Goal: Information Seeking & Learning: Learn about a topic

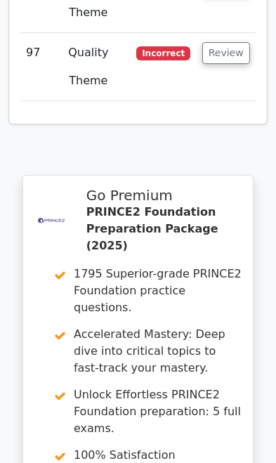
scroll to position [8805, 0]
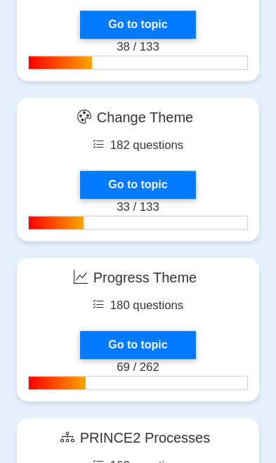
scroll to position [2128, 0]
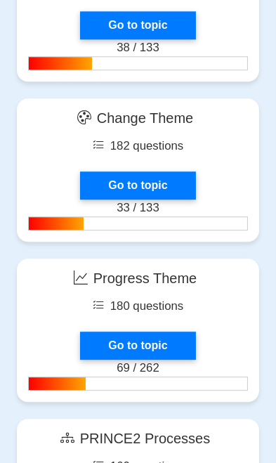
click at [109, 338] on link "Go to topic" at bounding box center [137, 345] width 115 height 28
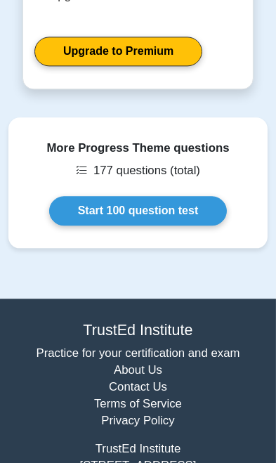
scroll to position [1813, 0]
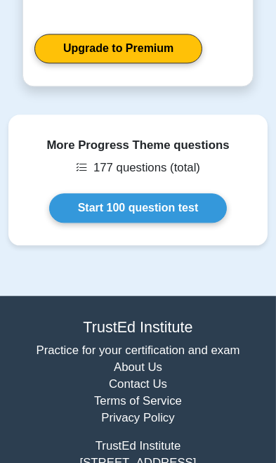
click at [87, 201] on link "Start 100 question test" at bounding box center [138, 207] width 178 height 29
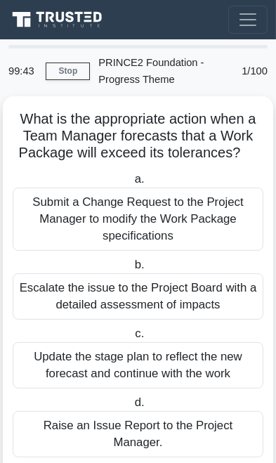
click at [176, 431] on div "Raise an Issue Report to the Project Manager." at bounding box center [138, 434] width 251 height 46
click at [131, 407] on input "d. Raise an Issue Report to the Project Manager." at bounding box center [131, 402] width 0 height 9
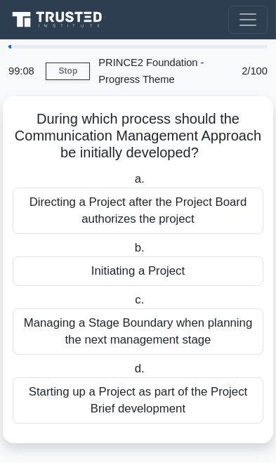
click at [67, 270] on div "Initiating a Project" at bounding box center [138, 270] width 251 height 29
click at [131, 253] on input "b. Initiating a Project" at bounding box center [131, 248] width 0 height 9
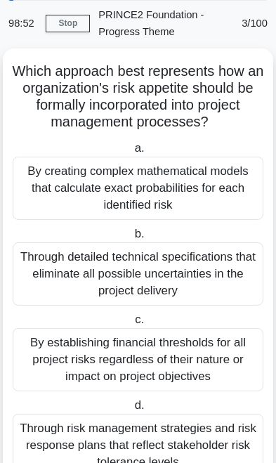
scroll to position [56, 0]
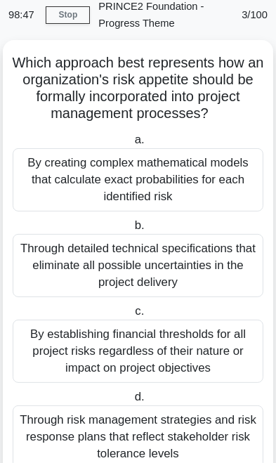
click at [177, 433] on div "Through risk management strategies and risk response plans that reflect stakeho…" at bounding box center [138, 436] width 251 height 63
click at [131, 402] on input "d. Through risk management strategies and risk response plans that reflect stak…" at bounding box center [131, 396] width 0 height 9
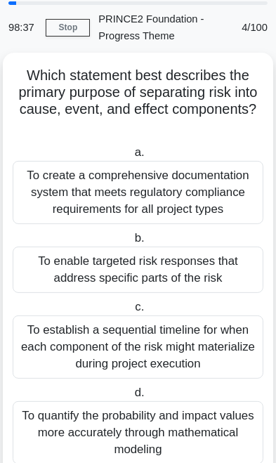
scroll to position [48, 0]
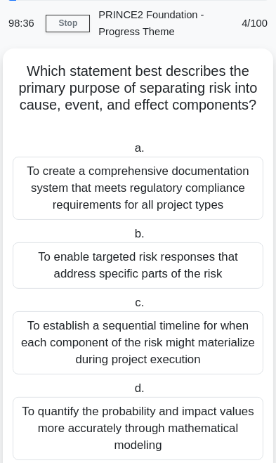
click at [65, 260] on div "To enable targeted risk responses that address specific parts of the risk" at bounding box center [138, 265] width 251 height 46
click at [131, 239] on input "b. To enable targeted risk responses that address specific parts of the risk" at bounding box center [131, 234] width 0 height 9
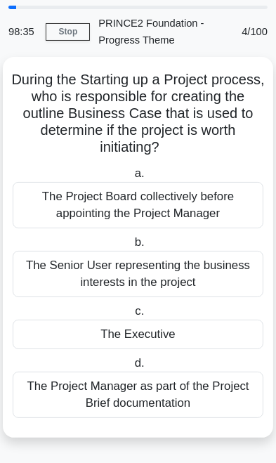
scroll to position [0, 0]
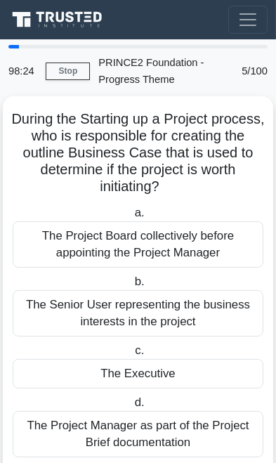
click at [53, 246] on div "The Project Board collectively before appointing the Project Manager" at bounding box center [138, 244] width 251 height 46
click at [131, 218] on input "a. The Project Board collectively before appointing the Project Manager" at bounding box center [131, 213] width 0 height 9
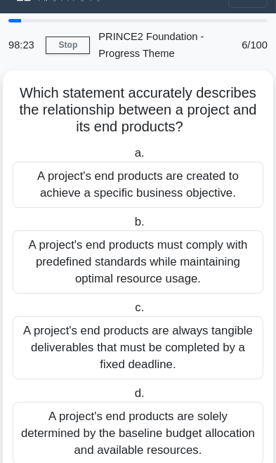
scroll to position [27, 0]
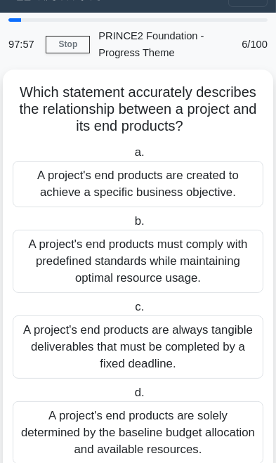
click at [56, 181] on div "A project's end products are created to achieve a specific business objective." at bounding box center [138, 184] width 251 height 46
click at [131, 157] on input "a. A project's end products are created to achieve a specific business objectiv…" at bounding box center [131, 152] width 0 height 9
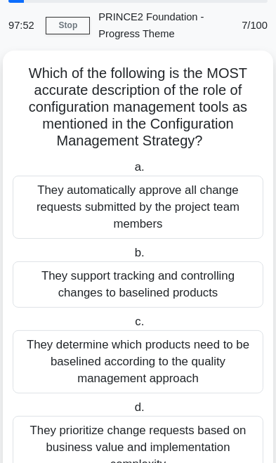
scroll to position [46, 0]
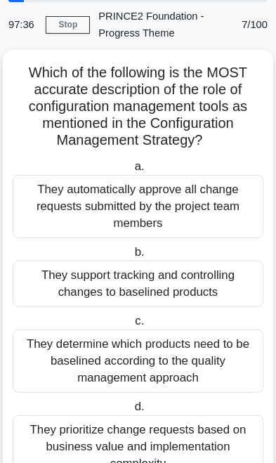
click at [200, 284] on div "They support tracking and controlling changes to baselined products" at bounding box center [138, 283] width 251 height 46
click at [131, 257] on input "b. They support tracking and controlling changes to baselined products" at bounding box center [131, 252] width 0 height 9
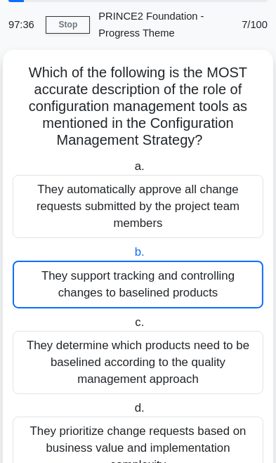
scroll to position [0, 0]
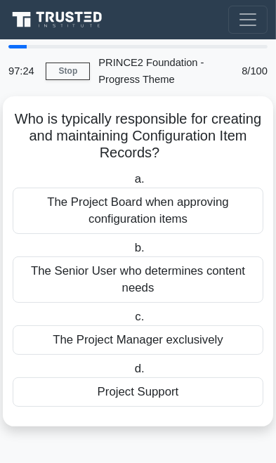
click at [167, 337] on div "The Project Manager exclusively" at bounding box center [138, 339] width 251 height 29
click at [132, 322] on input "c. The Project Manager exclusively" at bounding box center [132, 316] width 0 height 9
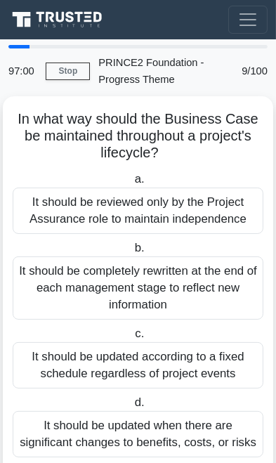
click at [176, 437] on div "It should be updated when there are significant changes to benefits, costs, or …" at bounding box center [138, 434] width 251 height 46
click at [131, 407] on input "d. It should be updated when there are significant changes to benefits, costs, …" at bounding box center [131, 402] width 0 height 9
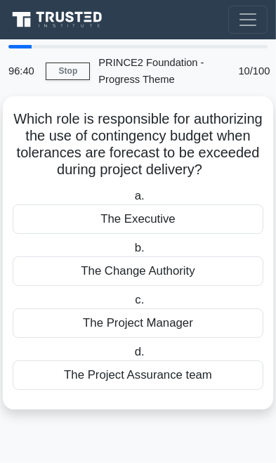
click at [70, 267] on div "The Change Authority" at bounding box center [138, 270] width 251 height 29
click at [131, 253] on input "b. The Change Authority" at bounding box center [131, 248] width 0 height 9
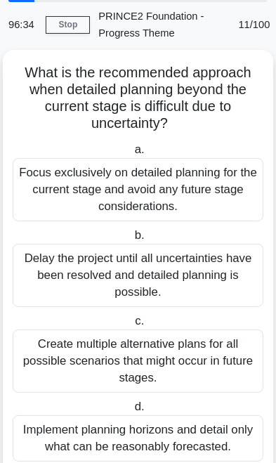
scroll to position [48, 0]
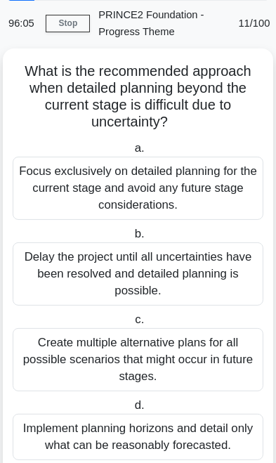
click at [159, 442] on div "Implement planning horizons and detail only what can be reasonably forecasted." at bounding box center [138, 437] width 251 height 46
click at [131, 410] on input "d. Implement planning horizons and detail only what can be reasonably forecaste…" at bounding box center [131, 405] width 0 height 9
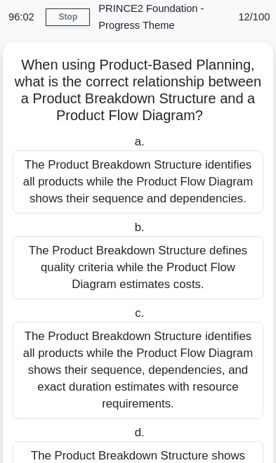
scroll to position [55, 0]
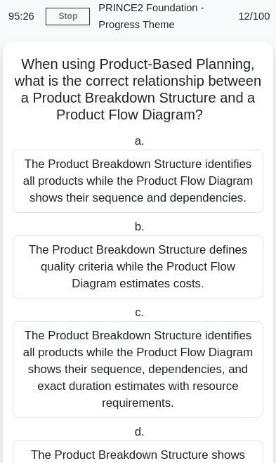
click at [144, 376] on div "The Product Breakdown Structure identifies all products while the Product Flow …" at bounding box center [138, 369] width 251 height 97
click at [132, 317] on input "c. The Product Breakdown Structure identifies all products while the Product Fl…" at bounding box center [132, 312] width 0 height 9
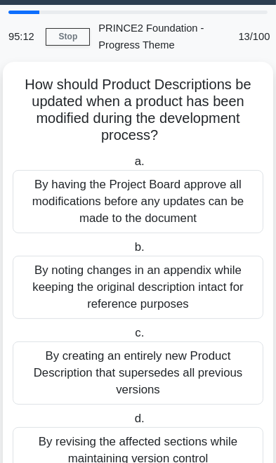
scroll to position [48, 0]
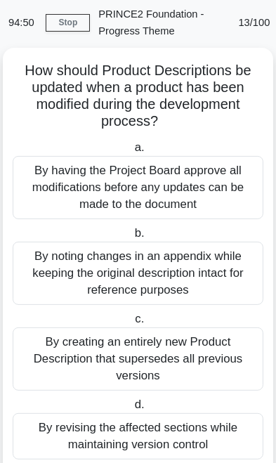
click at [180, 269] on div "By noting changes in an appendix while keeping the original description intact …" at bounding box center [138, 273] width 251 height 63
click at [131, 238] on input "b. By noting changes in an appendix while keeping the original description inta…" at bounding box center [131, 233] width 0 height 9
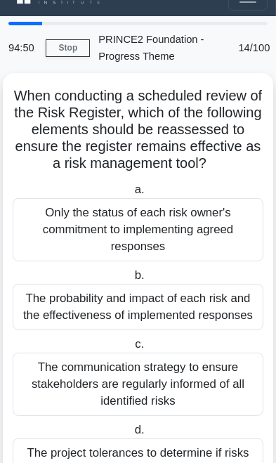
scroll to position [0, 0]
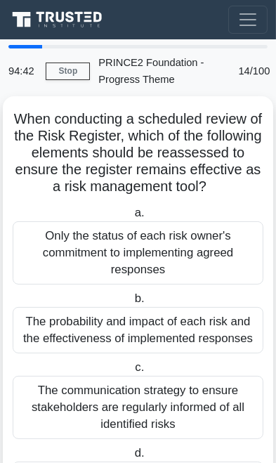
click at [171, 318] on div "The probability and impact of each risk and the effectiveness of implemented re…" at bounding box center [138, 330] width 251 height 46
click at [131, 303] on input "b. The probability and impact of each risk and the effectiveness of implemented…" at bounding box center [131, 298] width 0 height 9
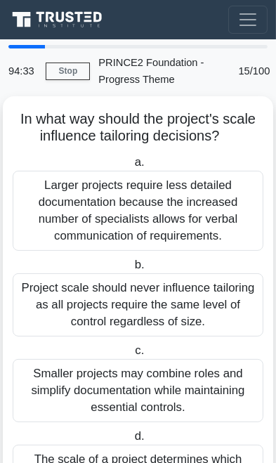
click at [196, 300] on div "Project scale should never influence tailoring as all projects require the same…" at bounding box center [138, 304] width 251 height 63
click at [131, 270] on input "b. Project scale should never influence tailoring as all projects require the s…" at bounding box center [131, 264] width 0 height 9
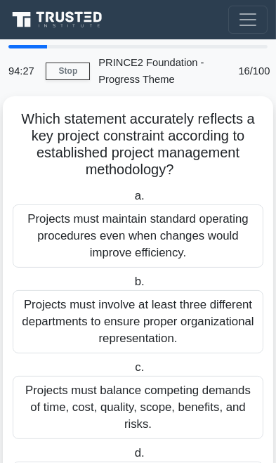
click at [206, 234] on div "Projects must maintain standard operating procedures even when changes would im…" at bounding box center [138, 235] width 251 height 63
click at [131, 201] on input "a. Projects must maintain standard operating procedures even when changes would…" at bounding box center [131, 196] width 0 height 9
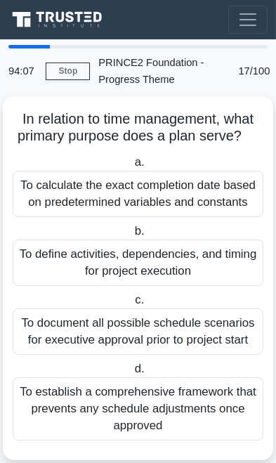
click at [200, 265] on div "To define activities, dependencies, and timing for project execution" at bounding box center [138, 262] width 251 height 46
click at [131, 236] on input "b. To define activities, dependencies, and timing for project execution" at bounding box center [131, 231] width 0 height 9
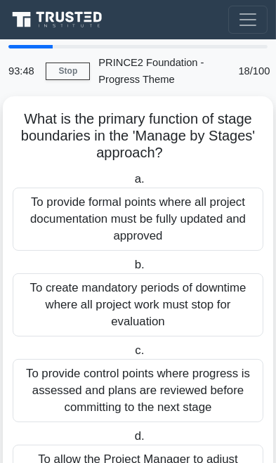
click at [146, 390] on div "To provide control points where progress is assessed and plans are reviewed bef…" at bounding box center [138, 390] width 251 height 63
click at [132, 355] on input "c. To provide control points where progress is assessed and plans are reviewed …" at bounding box center [132, 350] width 0 height 9
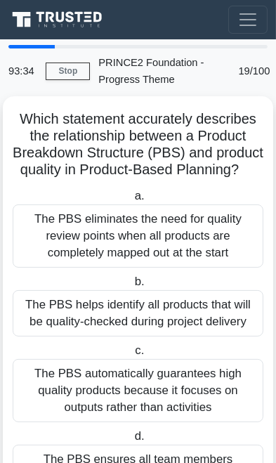
click at [190, 241] on div "The PBS eliminates the need for quality review points when all products are com…" at bounding box center [138, 235] width 251 height 63
click at [131, 201] on input "a. The PBS eliminates the need for quality review points when all products are …" at bounding box center [131, 196] width 0 height 9
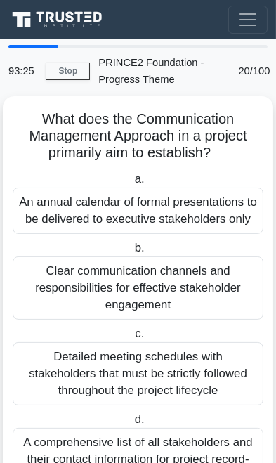
click at [184, 285] on div "Clear communication channels and responsibilities for effective stakeholder eng…" at bounding box center [138, 287] width 251 height 63
click at [131, 253] on input "b. Clear communication channels and responsibilities for effective stakeholder …" at bounding box center [131, 248] width 0 height 9
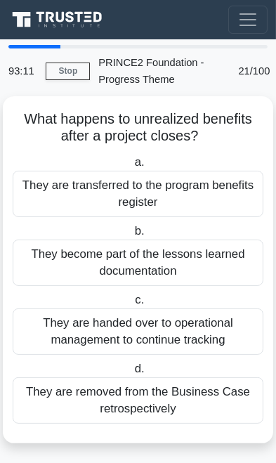
click at [159, 336] on div "They are handed over to operational management to continue tracking" at bounding box center [138, 331] width 251 height 46
click at [132, 305] on input "c. They are handed over to operational management to continue tracking" at bounding box center [132, 300] width 0 height 9
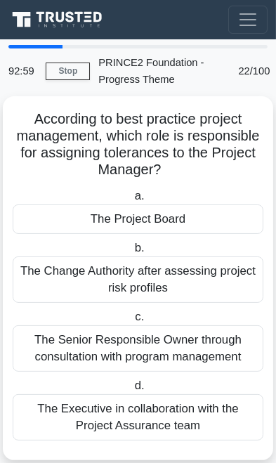
click at [154, 417] on div "The Executive in collaboration with the Project Assurance team" at bounding box center [138, 417] width 251 height 46
click at [131, 390] on input "d. The Executive in collaboration with the Project Assurance team" at bounding box center [131, 385] width 0 height 9
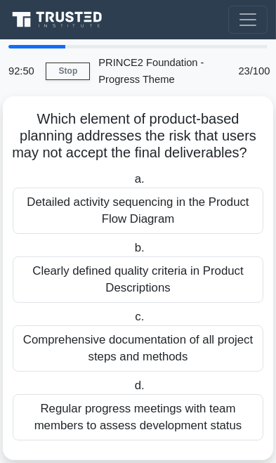
click at [158, 286] on div "Clearly defined quality criteria in Product Descriptions" at bounding box center [138, 279] width 251 height 46
click at [131, 253] on input "b. Clearly defined quality criteria in Product Descriptions" at bounding box center [131, 248] width 0 height 9
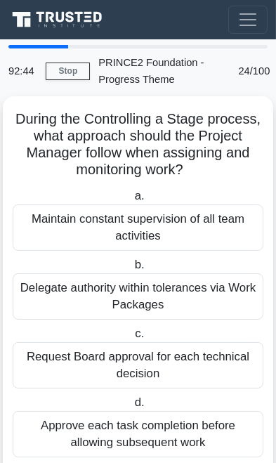
click at [171, 290] on div "Delegate authority within tolerances via Work Packages" at bounding box center [138, 296] width 251 height 46
click at [131, 270] on input "b. Delegate authority within tolerances via Work Packages" at bounding box center [131, 264] width 0 height 9
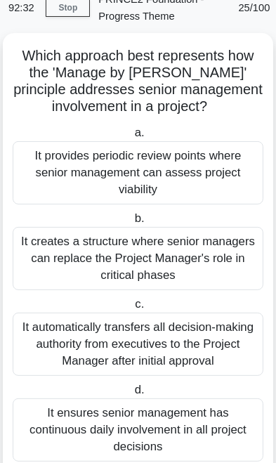
scroll to position [65, 0]
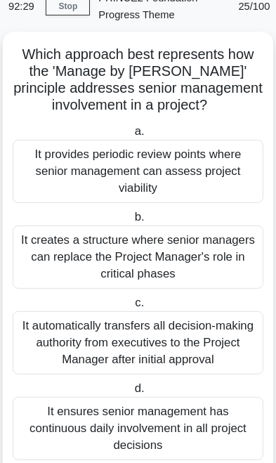
click at [199, 156] on div "It provides periodic review points where senior management can assess project v…" at bounding box center [138, 171] width 251 height 63
click at [131, 136] on input "a. It provides periodic review points where senior management can assess projec…" at bounding box center [131, 131] width 0 height 9
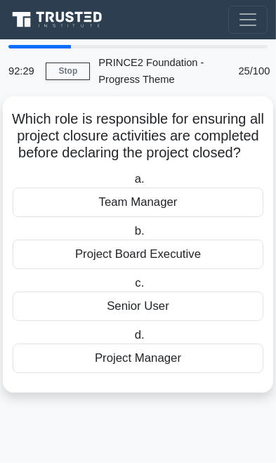
scroll to position [0, 0]
click at [171, 321] on div "Senior User" at bounding box center [138, 305] width 251 height 29
click at [132, 288] on input "c. Senior User" at bounding box center [132, 283] width 0 height 9
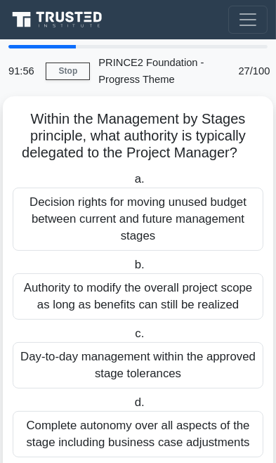
click at [164, 364] on div "Day-to-day management within the approved stage tolerances" at bounding box center [138, 365] width 251 height 46
click at [132, 338] on input "c. Day-to-day management within the approved stage tolerances" at bounding box center [132, 333] width 0 height 9
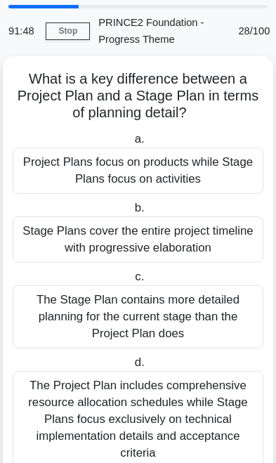
scroll to position [43, 0]
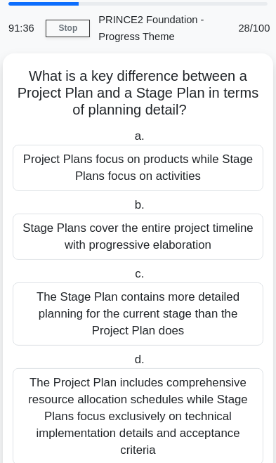
click at [173, 305] on div "The Stage Plan contains more detailed planning for the current stage than the P…" at bounding box center [138, 313] width 251 height 63
click at [132, 279] on input "c. The Stage Plan contains more detailed planning for the current stage than th…" at bounding box center [132, 274] width 0 height 9
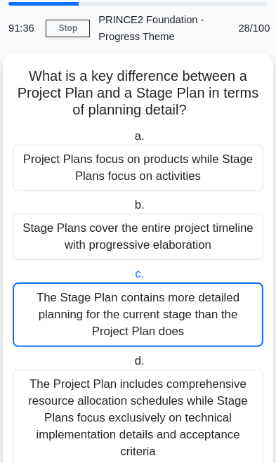
scroll to position [0, 0]
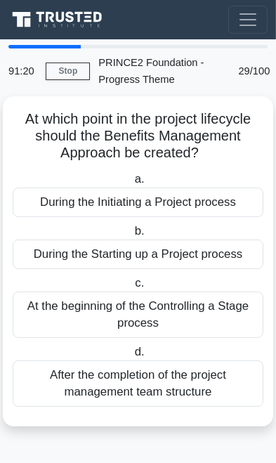
click at [197, 198] on div "During the Initiating a Project process" at bounding box center [138, 201] width 251 height 29
click at [131, 184] on input "a. During the Initiating a Project process" at bounding box center [131, 179] width 0 height 9
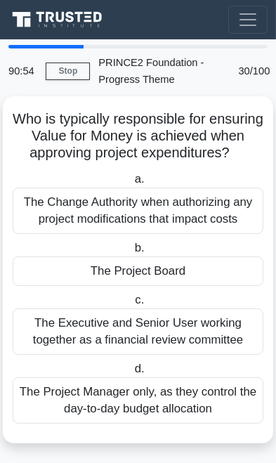
click at [183, 279] on div "The Project Board" at bounding box center [138, 270] width 251 height 29
click at [131, 253] on input "b. The Project Board" at bounding box center [131, 248] width 0 height 9
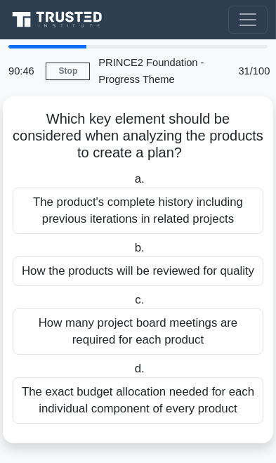
click at [192, 211] on div "The product's complete history including previous iterations in related projects" at bounding box center [138, 210] width 251 height 46
click at [131, 184] on input "a. The product's complete history including previous iterations in related proj…" at bounding box center [131, 179] width 0 height 9
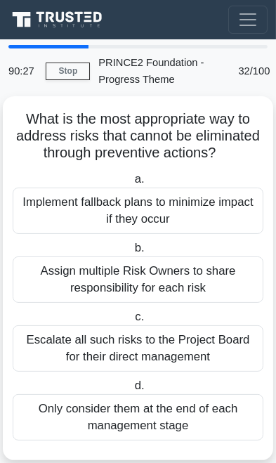
click at [141, 340] on div "Escalate all such risks to the Project Board for their direct management" at bounding box center [138, 348] width 251 height 46
click at [132, 322] on input "c. Escalate all such risks to the Project Board for their direct management" at bounding box center [132, 316] width 0 height 9
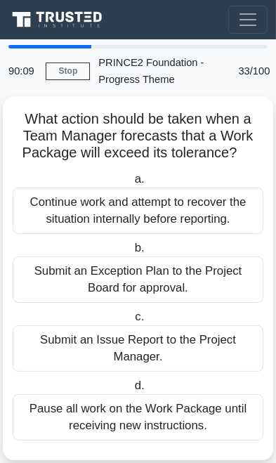
click at [157, 341] on div "Submit an Issue Report to the Project Manager." at bounding box center [138, 348] width 251 height 46
click at [132, 322] on input "c. Submit an Issue Report to the Project Manager." at bounding box center [132, 316] width 0 height 9
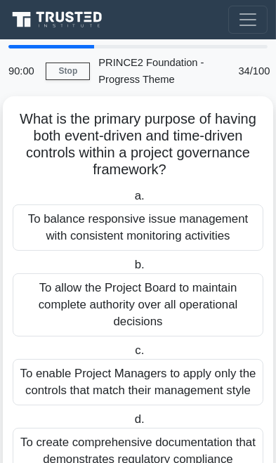
click at [184, 222] on div "To balance responsive issue management with consistent monitoring activities" at bounding box center [138, 227] width 251 height 46
click at [131, 201] on input "a. To balance responsive issue management with consistent monitoring activities" at bounding box center [131, 196] width 0 height 9
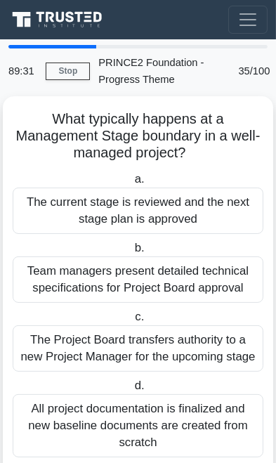
click at [197, 206] on div "The current stage is reviewed and the next stage plan is approved" at bounding box center [138, 210] width 251 height 46
click at [131, 184] on input "a. The current stage is reviewed and the next stage plan is approved" at bounding box center [131, 179] width 0 height 9
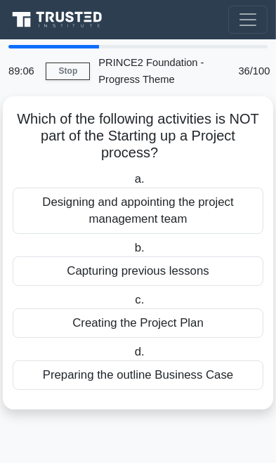
click at [149, 380] on div "Preparing the outline Business Case" at bounding box center [138, 374] width 251 height 29
click at [131, 357] on input "d. Preparing the outline Business Case" at bounding box center [131, 352] width 0 height 9
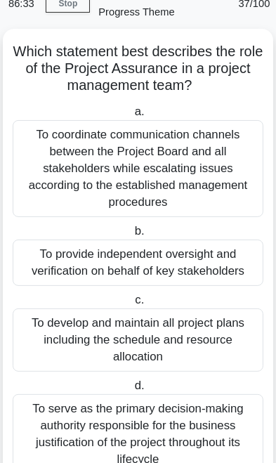
scroll to position [81, 0]
